Goal: Find contact information: Find contact information

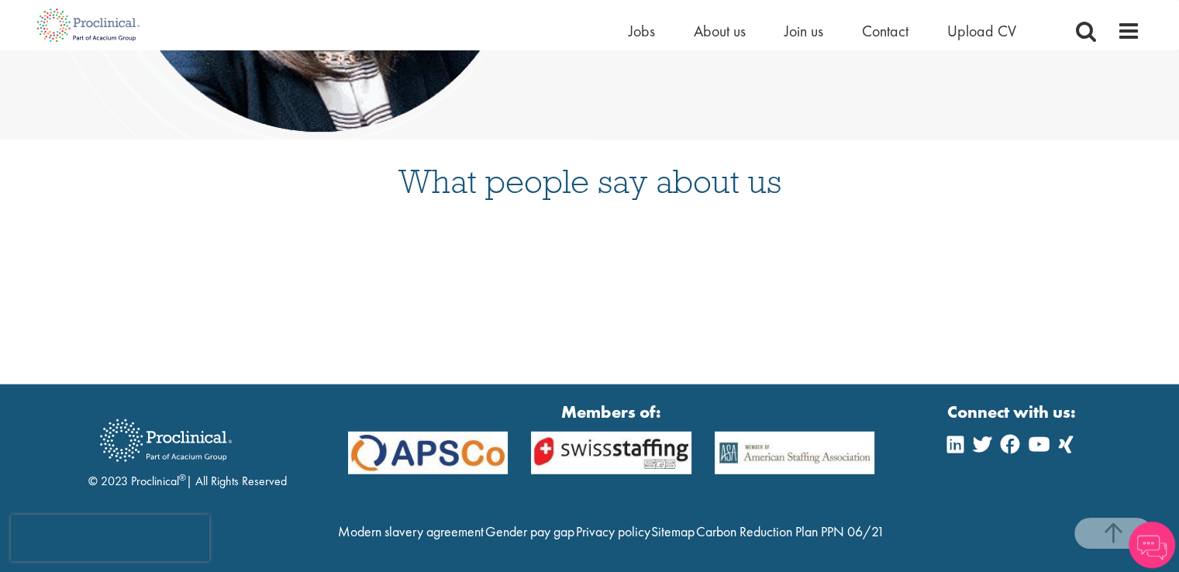
scroll to position [4042, 0]
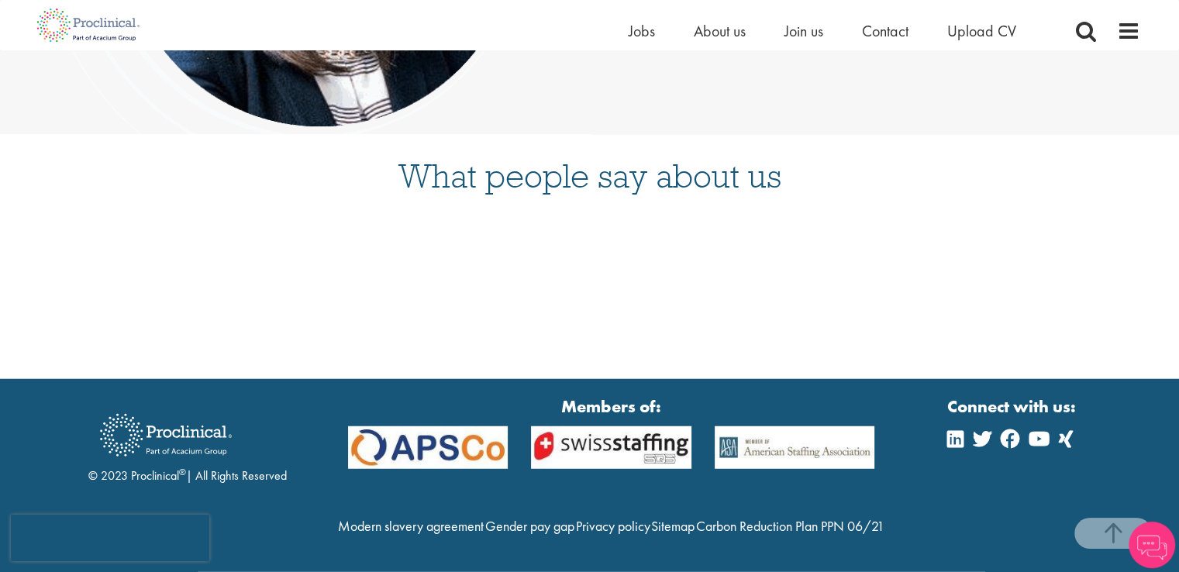
drag, startPoint x: 245, startPoint y: 397, endPoint x: 153, endPoint y: 394, distance: 92.3
click at [153, 402] on div at bounding box center [187, 434] width 198 height 65
click at [262, 402] on div at bounding box center [187, 434] width 198 height 65
click at [322, 470] on div "© 2023 Proclinical ® | All Rights Reserved Members of: Modern slavery agreement…" at bounding box center [590, 475] width 1124 height 162
click at [250, 402] on div at bounding box center [187, 434] width 198 height 65
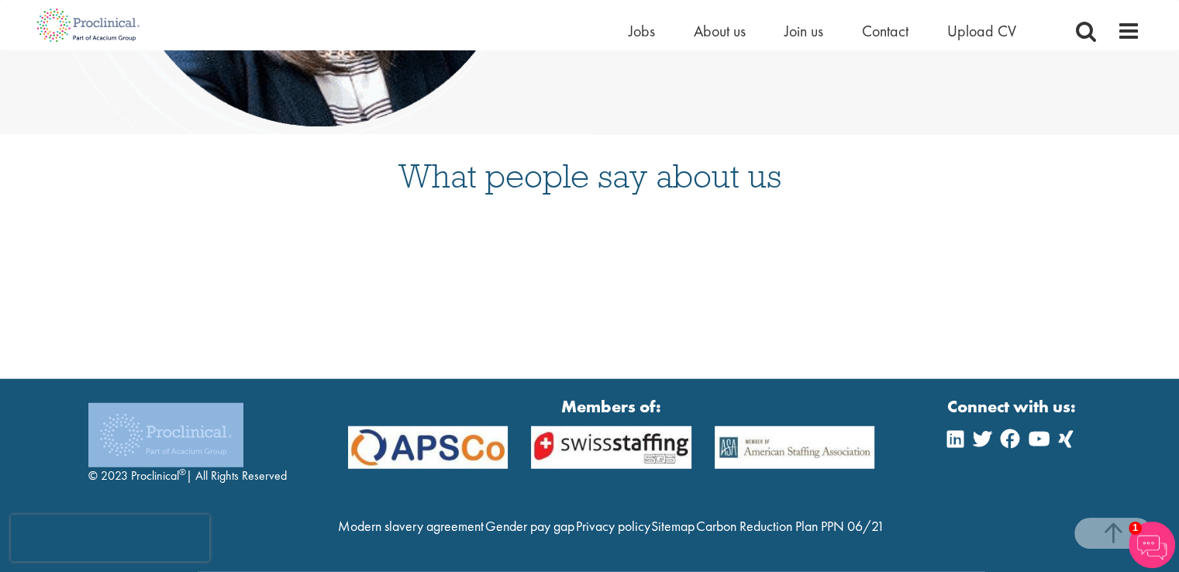
click at [250, 402] on div at bounding box center [187, 434] width 198 height 65
click at [290, 394] on div "© 2023 Proclinical ® | All Rights Reserved Members of: Modern slavery agreement…" at bounding box center [590, 475] width 1124 height 162
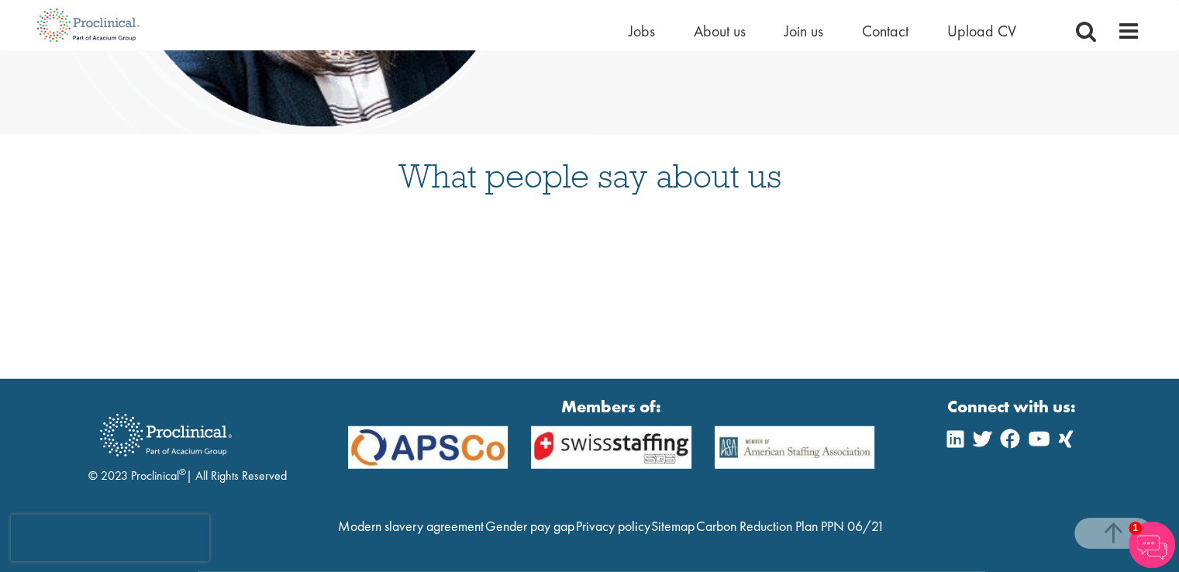
drag, startPoint x: 127, startPoint y: 445, endPoint x: 177, endPoint y: 450, distance: 49.9
click at [177, 450] on div "© 2023 Proclinical ® | All Rights Reserved" at bounding box center [187, 443] width 198 height 83
copy div "Proclinica"
click at [329, 501] on div "© 2023 Proclinical ® | All Rights Reserved Members of: Modern slavery agreement…" at bounding box center [590, 475] width 1124 height 162
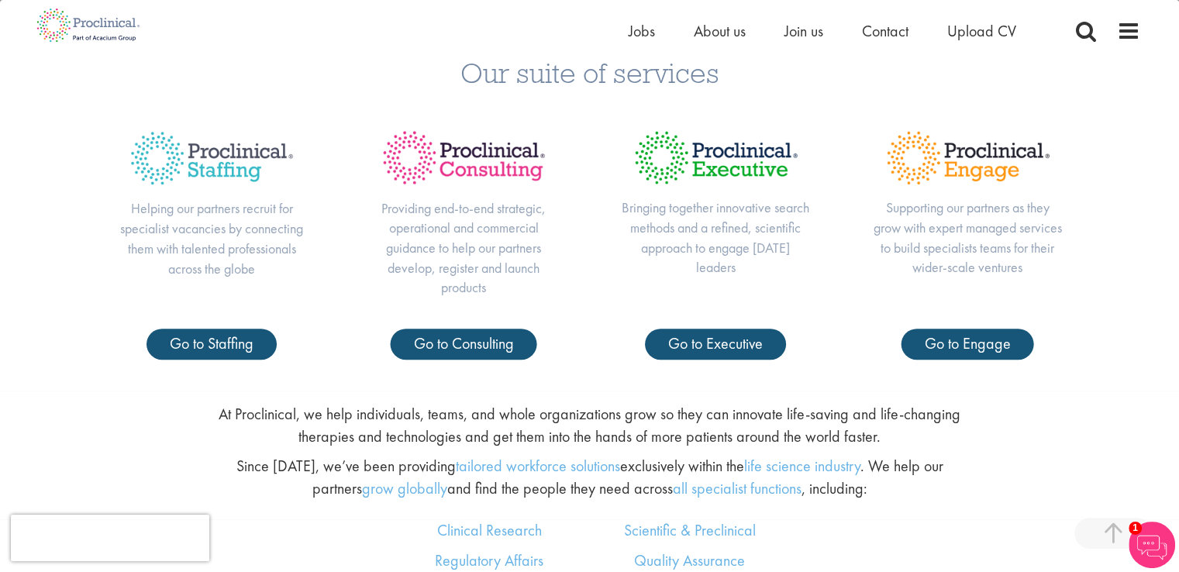
scroll to position [0, 0]
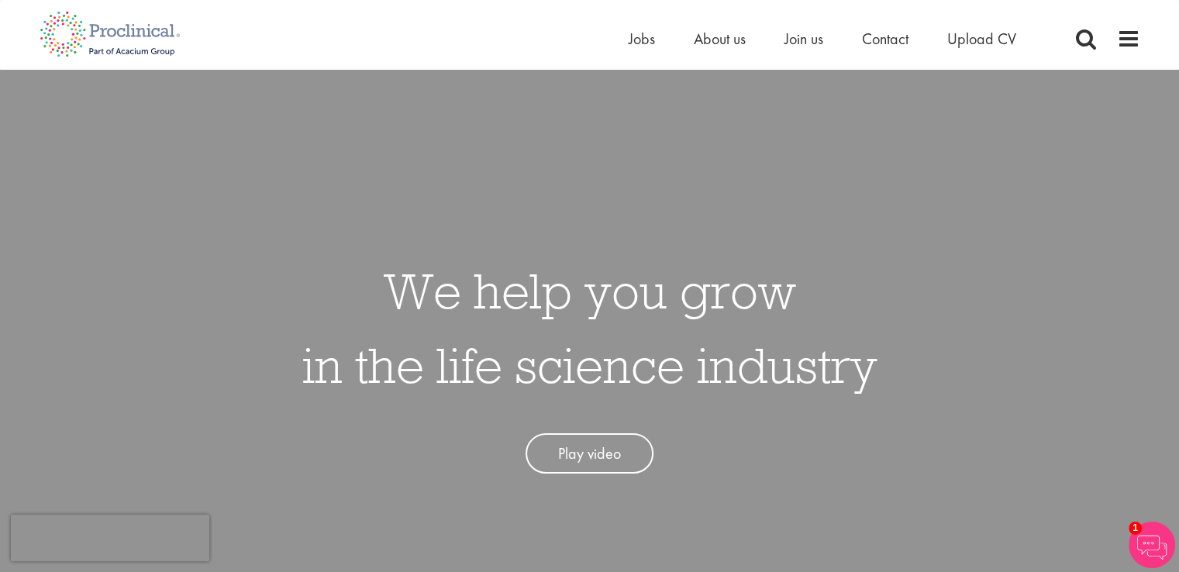
click at [391, 293] on h1 "We help you grow in the life science industry" at bounding box center [589, 327] width 575 height 149
click at [713, 41] on span "About us" at bounding box center [720, 39] width 52 height 20
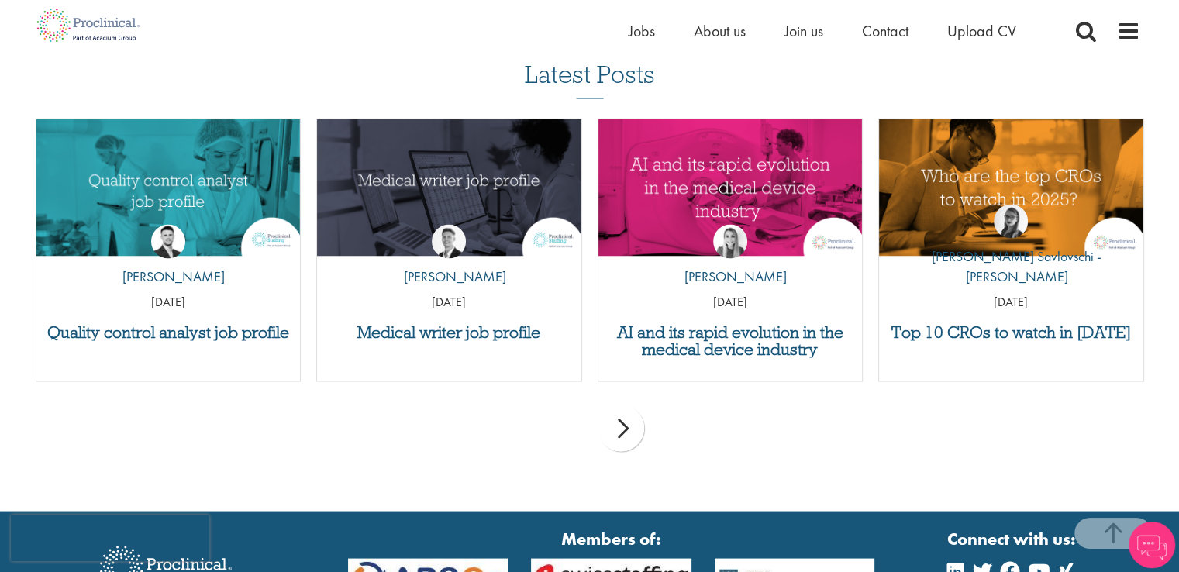
scroll to position [2997, 0]
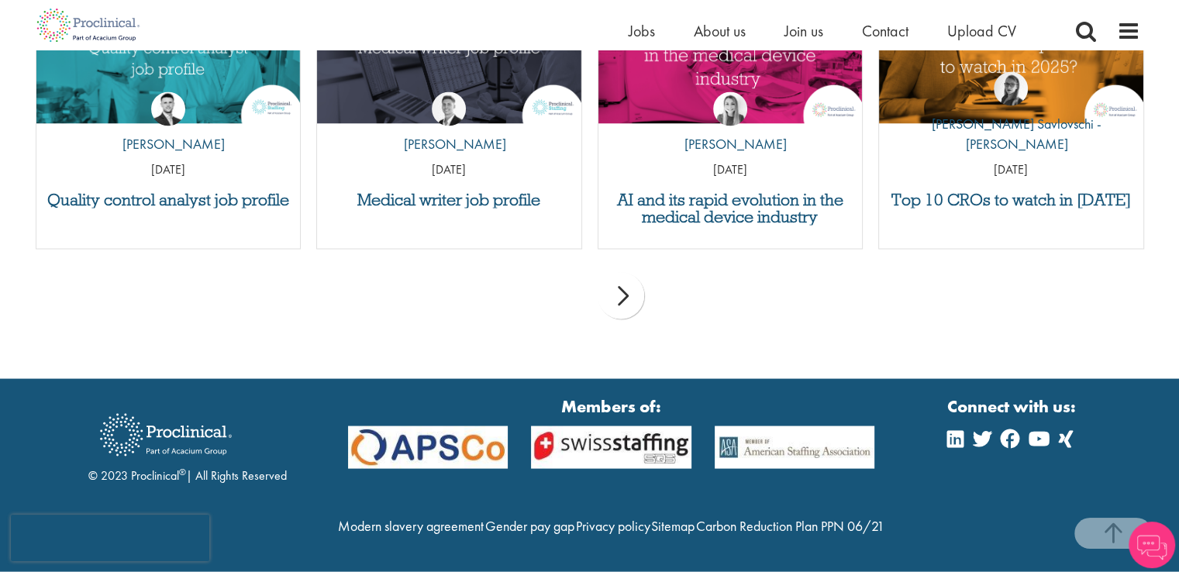
click at [940, 401] on div "© 2023 Proclinical ® | All Rights Reserved Members of: Modern slavery agreement…" at bounding box center [590, 475] width 1124 height 162
click at [952, 429] on icon at bounding box center [955, 438] width 16 height 19
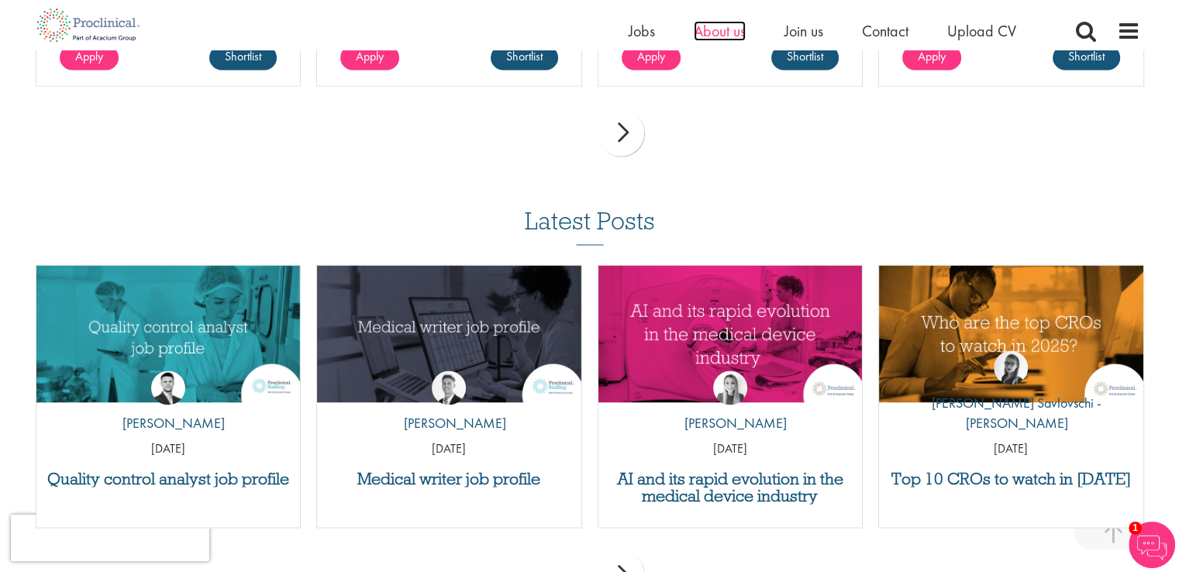
click at [697, 32] on span "About us" at bounding box center [720, 31] width 52 height 20
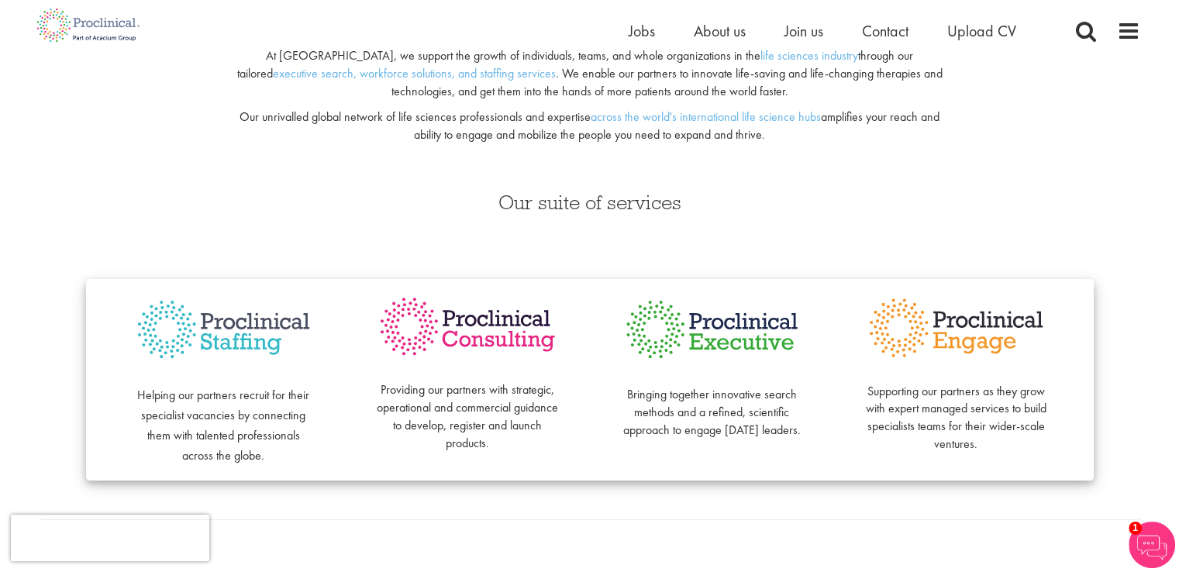
scroll to position [233, 0]
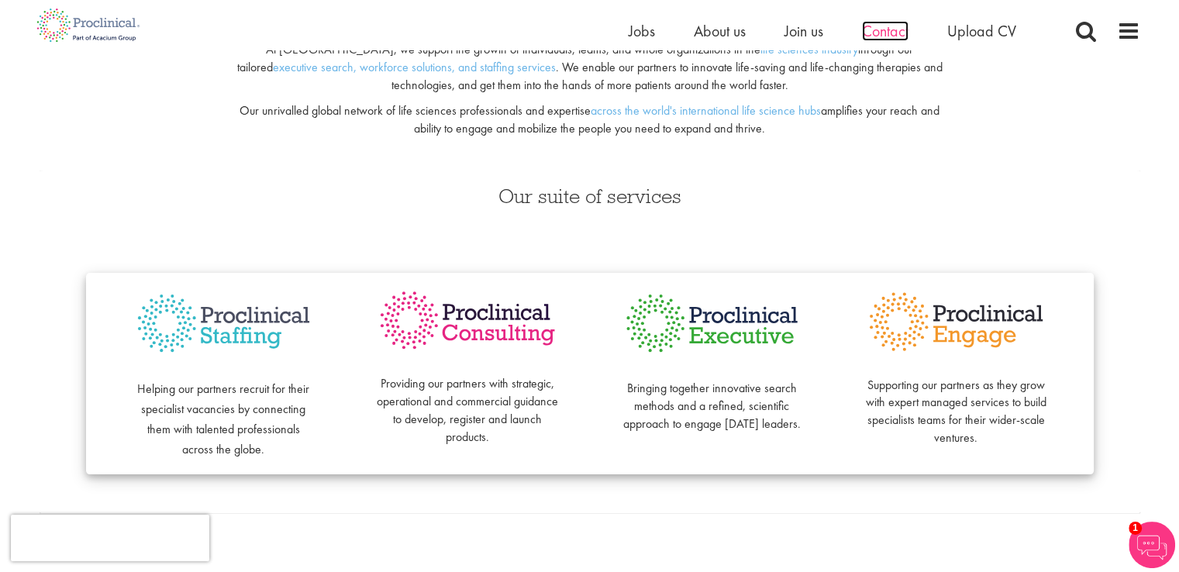
click at [870, 29] on span "Contact" at bounding box center [885, 31] width 47 height 20
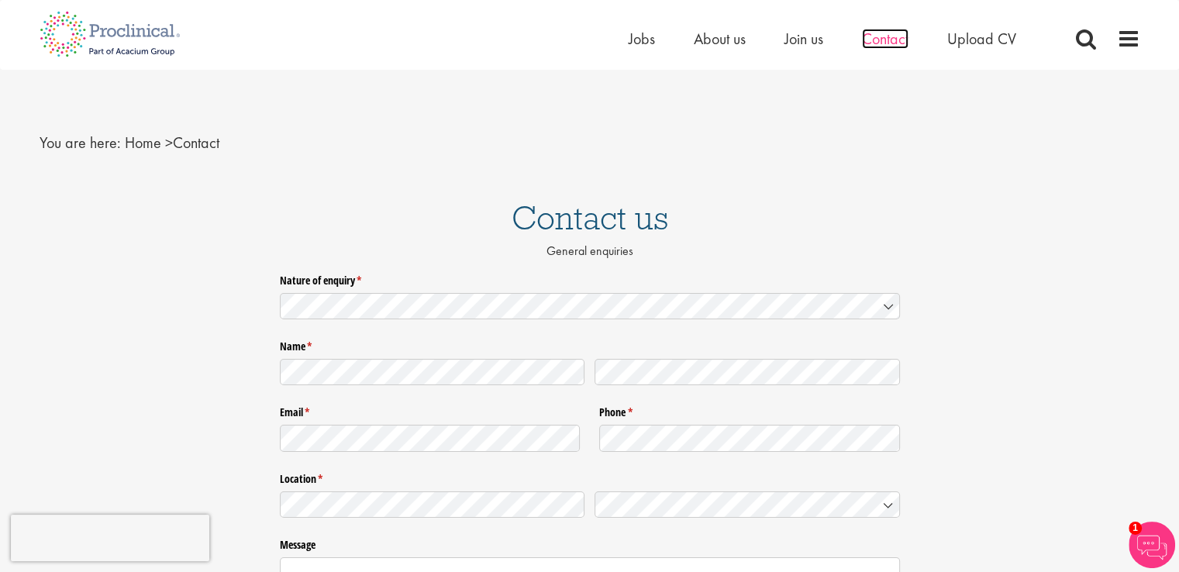
click at [866, 47] on span "Contact" at bounding box center [885, 39] width 47 height 20
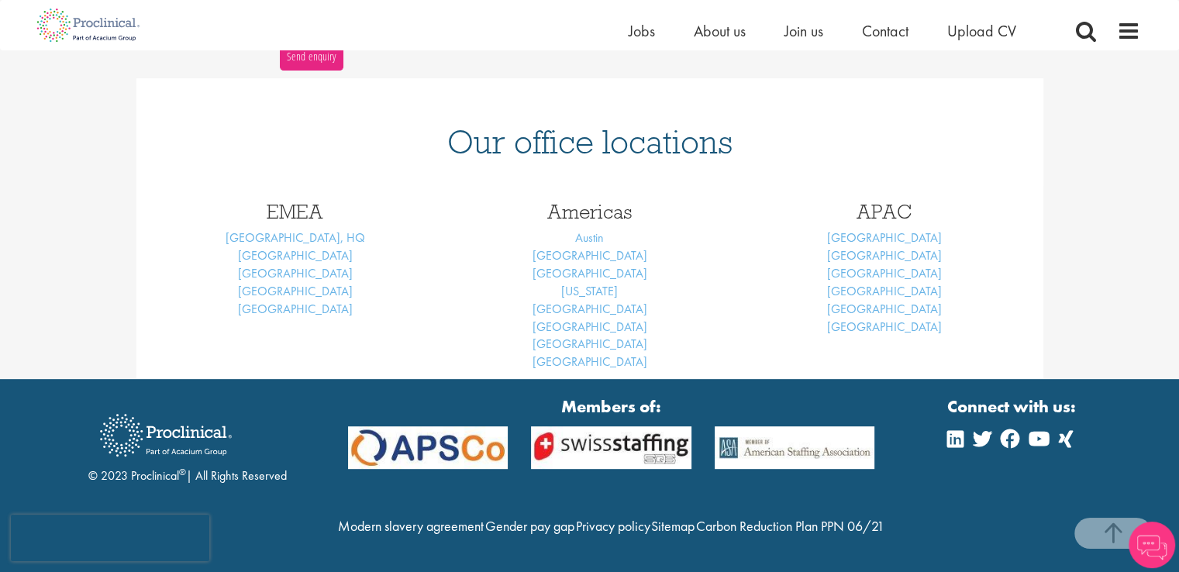
scroll to position [645, 0]
